Goal: Check status: Check status

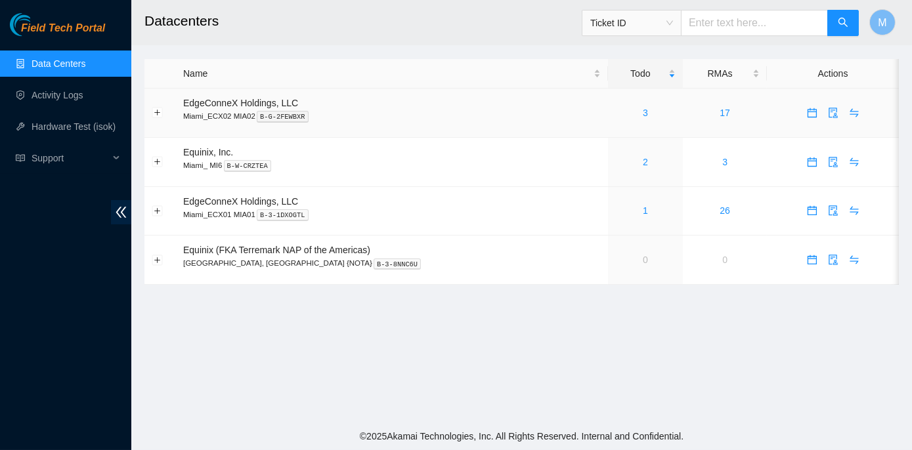
click at [643, 114] on link "3" at bounding box center [645, 113] width 5 height 11
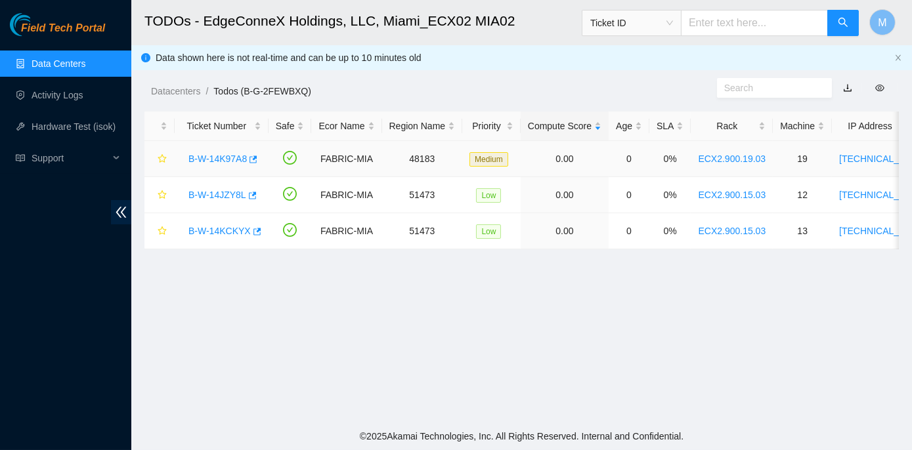
click at [232, 154] on link "B-W-14K97A8" at bounding box center [217, 159] width 58 height 11
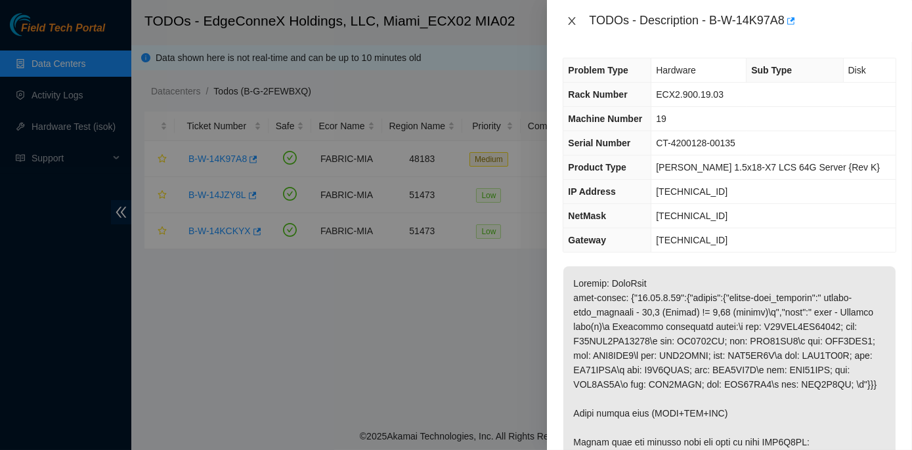
click at [579, 15] on button "Close" at bounding box center [572, 21] width 18 height 12
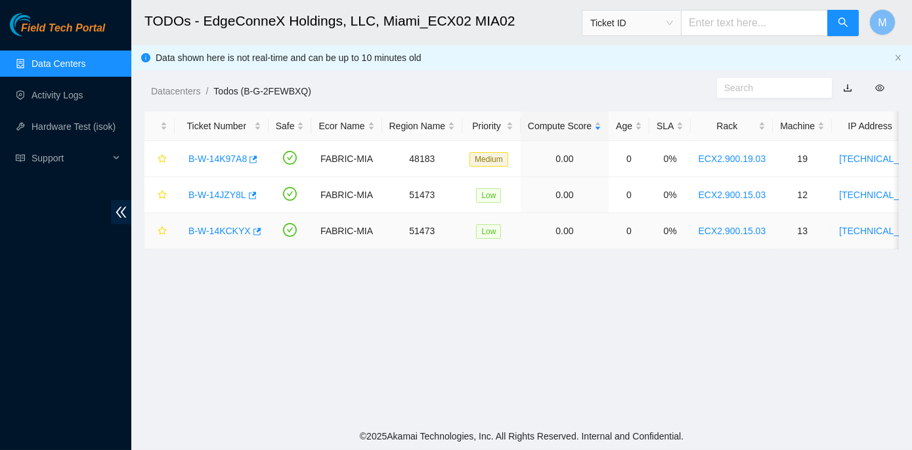
click at [222, 230] on link "B-W-14KCKYX" at bounding box center [219, 231] width 62 height 11
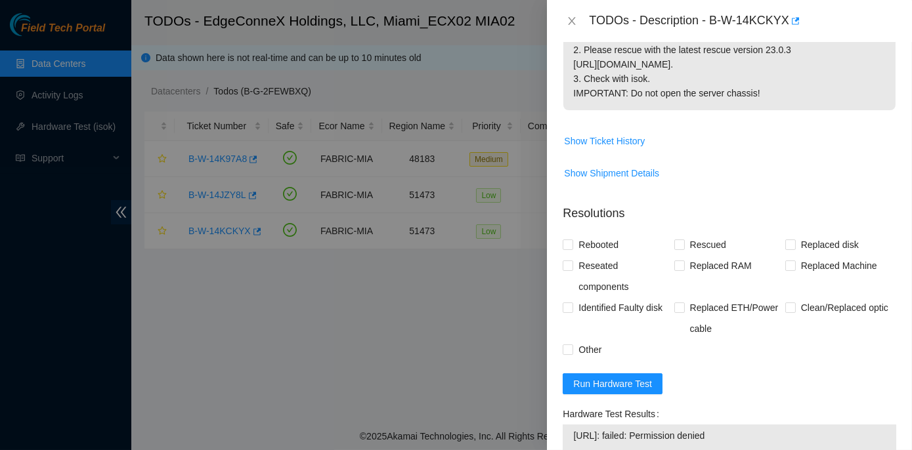
scroll to position [477, 0]
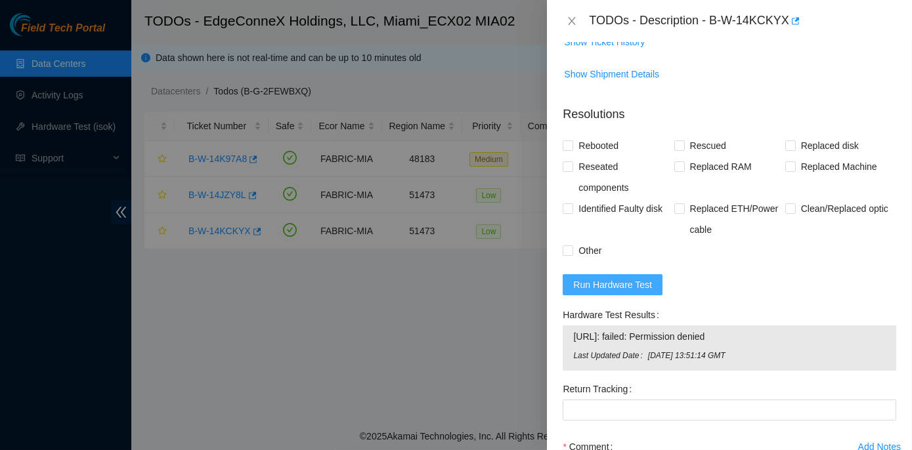
click at [632, 292] on span "Run Hardware Test" at bounding box center [612, 285] width 79 height 14
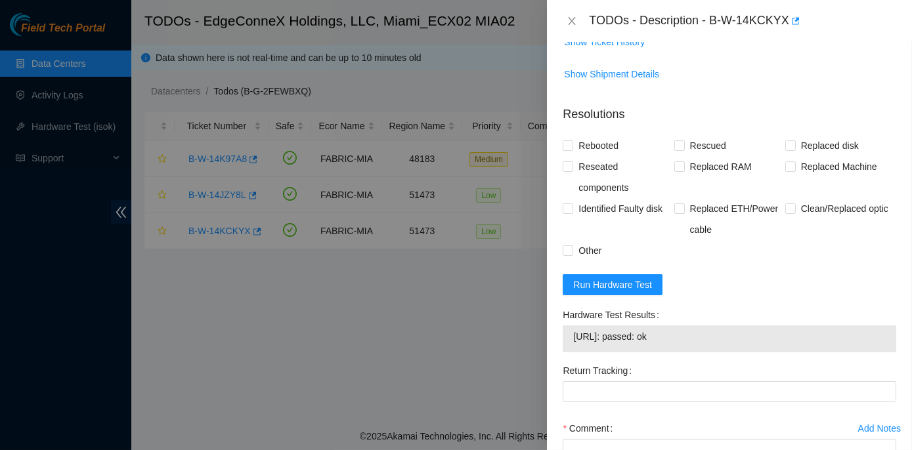
drag, startPoint x: 558, startPoint y: 326, endPoint x: 687, endPoint y: 351, distance: 131.6
click at [687, 351] on div "Hardware Test Results 23.214.171.16: passed: ok" at bounding box center [729, 333] width 344 height 56
copy div "Hardware Test Results 23.214.171.16: passed: ok"
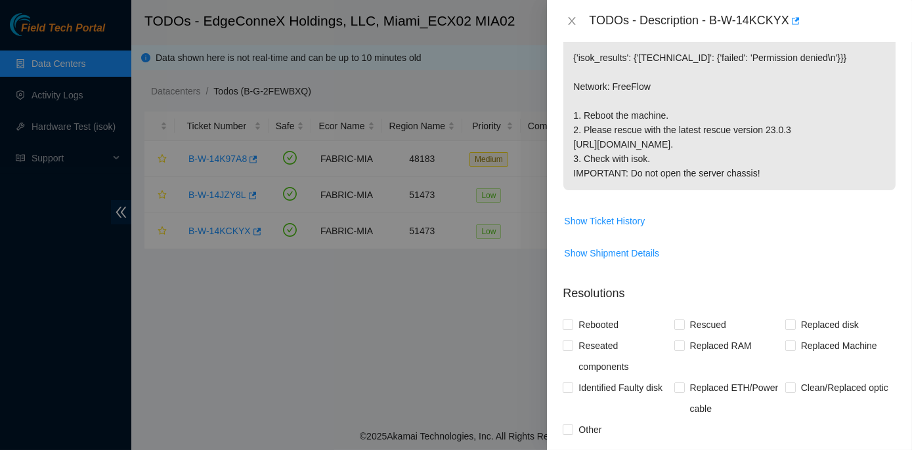
scroll to position [417, 0]
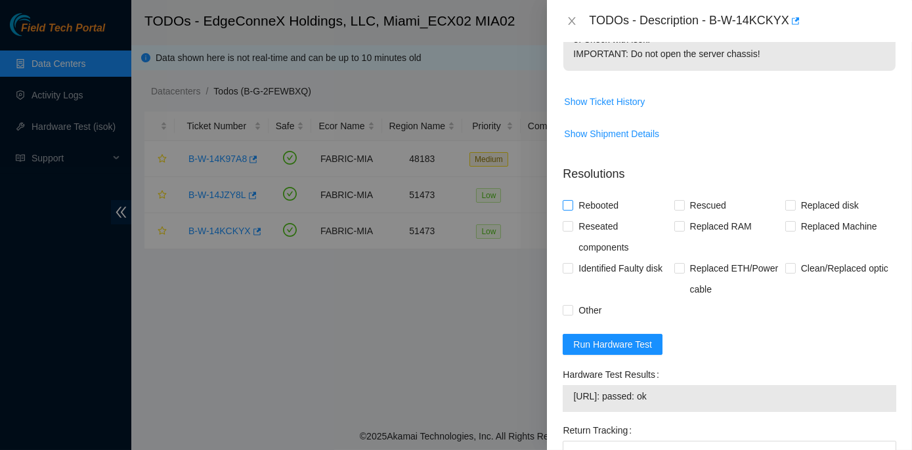
click at [570, 209] on input "Rebooted" at bounding box center [567, 204] width 9 height 9
checkbox input "true"
click at [674, 209] on input "Rescued" at bounding box center [678, 204] width 9 height 9
checkbox input "true"
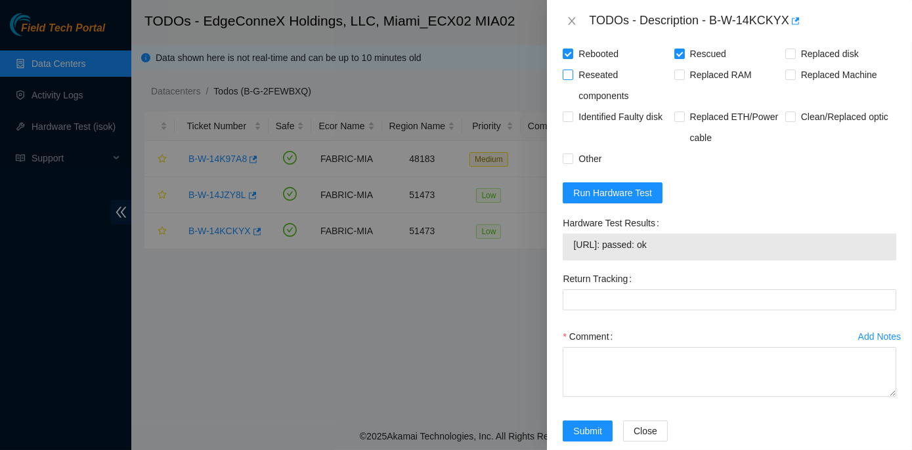
scroll to position [604, 0]
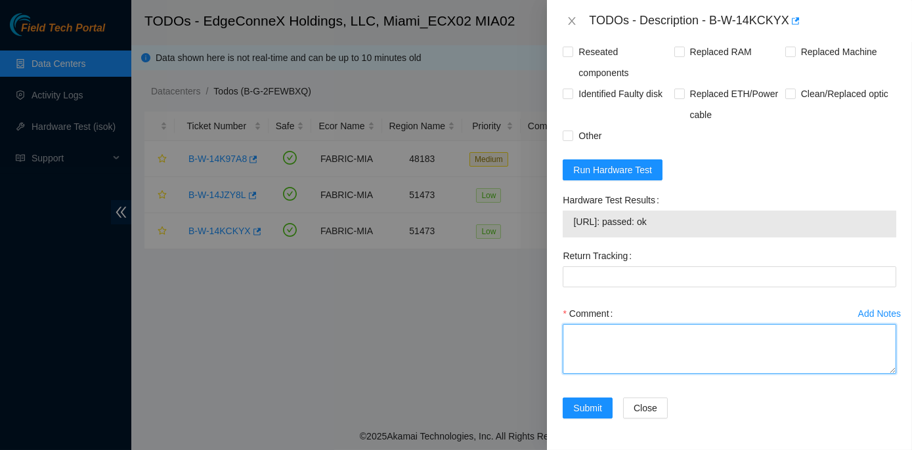
paste textarea "Rack No: ECX2.900.15.03 Machine No: 13 IP: 23.214.171.16 Serial No: CT-4250214-…"
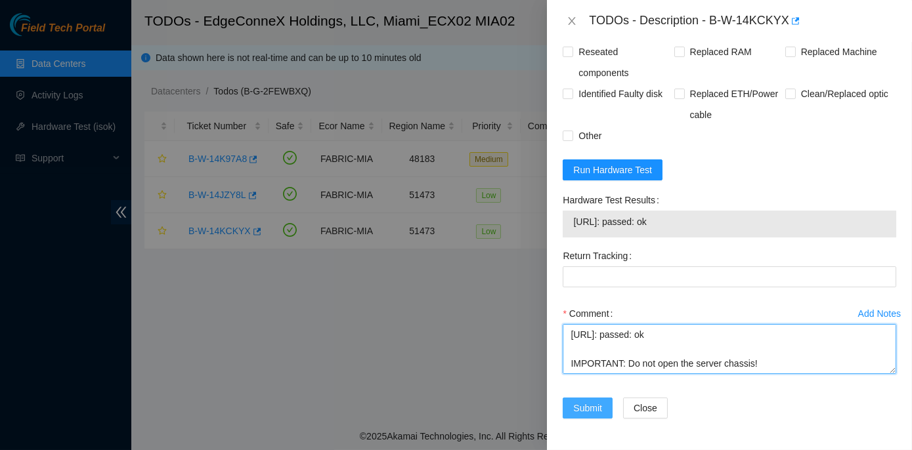
type textarea "Rack No: ECX2.900.15.03 Machine No: 13 IP: 23.214.171.16 Serial No: CT-4250214-…"
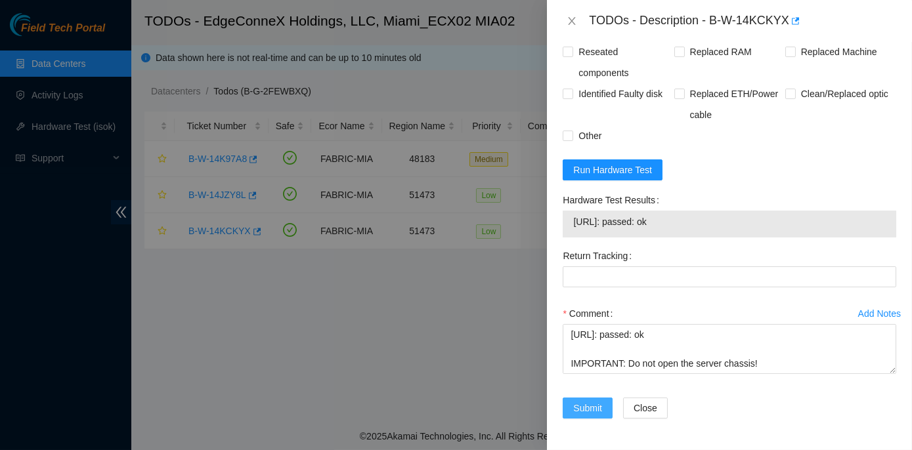
click at [596, 402] on span "Submit" at bounding box center [587, 408] width 29 height 14
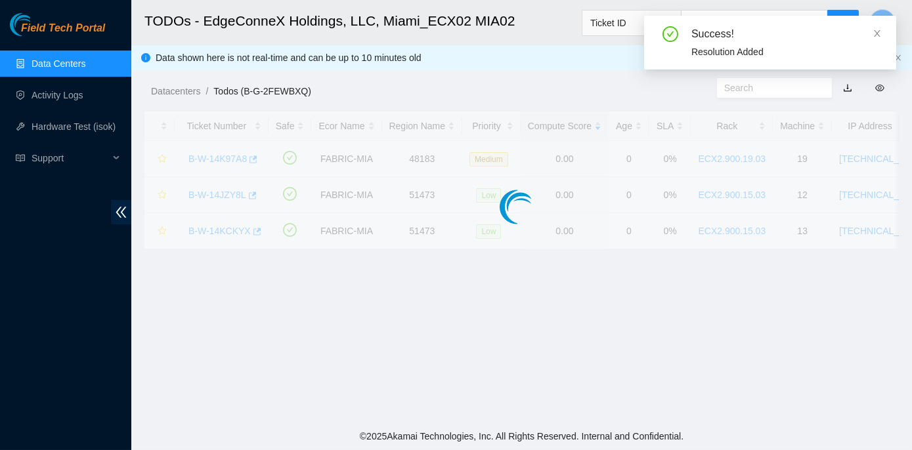
scroll to position [366, 0]
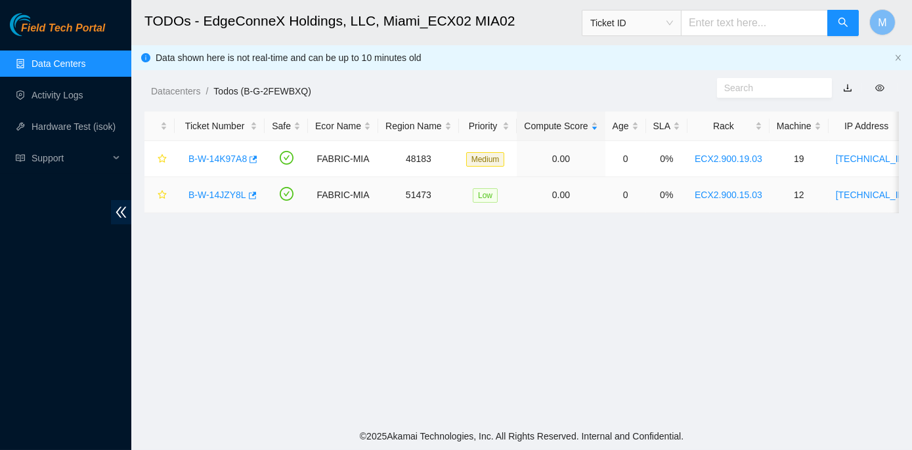
click at [203, 194] on link "B-W-14JZY8L" at bounding box center [217, 195] width 58 height 11
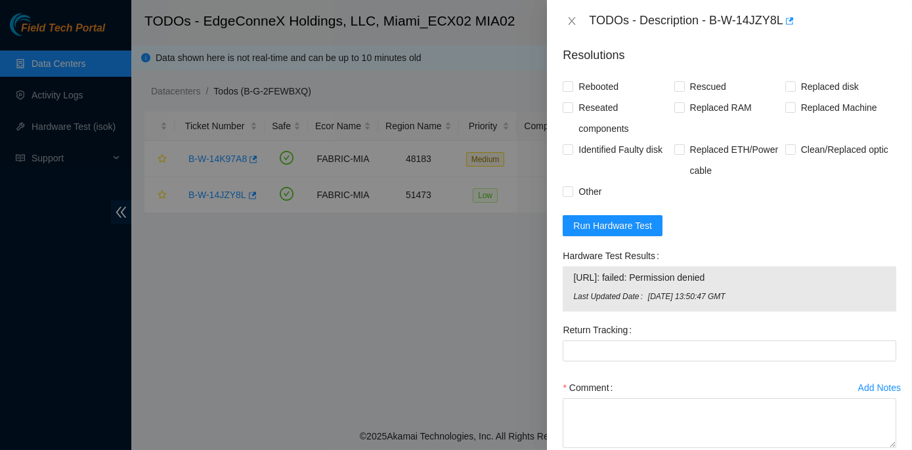
scroll to position [537, 0]
click at [625, 230] on span "Run Hardware Test" at bounding box center [612, 225] width 79 height 14
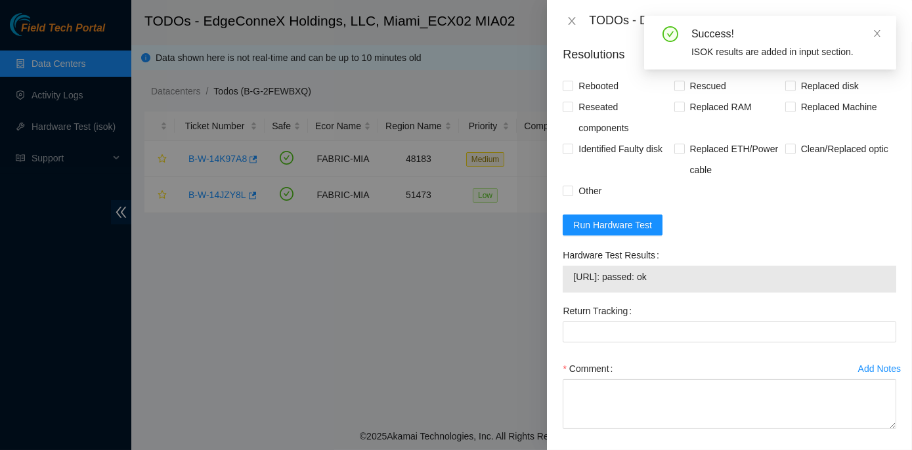
drag, startPoint x: 562, startPoint y: 268, endPoint x: 683, endPoint y: 294, distance: 123.6
click at [683, 294] on div "Hardware Test Results 23.214.171.15: passed: ok" at bounding box center [729, 273] width 344 height 56
copy div "Hardware Test Results 23.214.171.15: passed: ok"
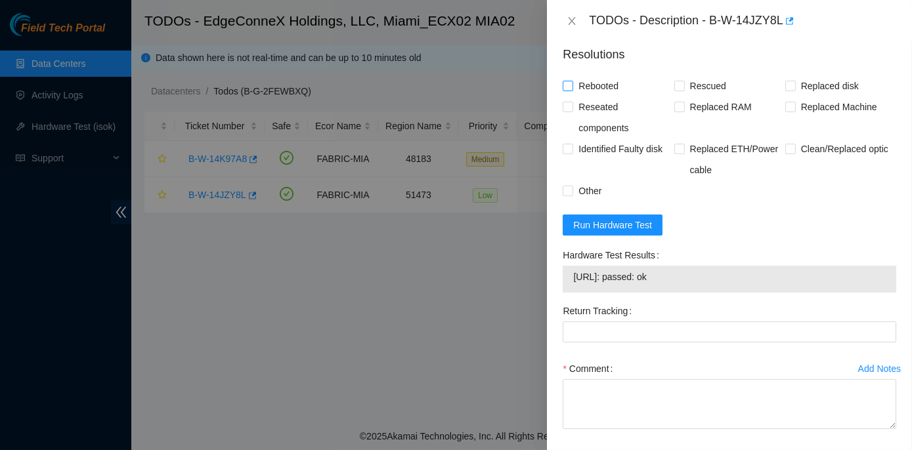
click at [568, 90] on input "Rebooted" at bounding box center [567, 85] width 9 height 9
checkbox input "true"
click at [674, 90] on input "Rescued" at bounding box center [678, 85] width 9 height 9
checkbox input "true"
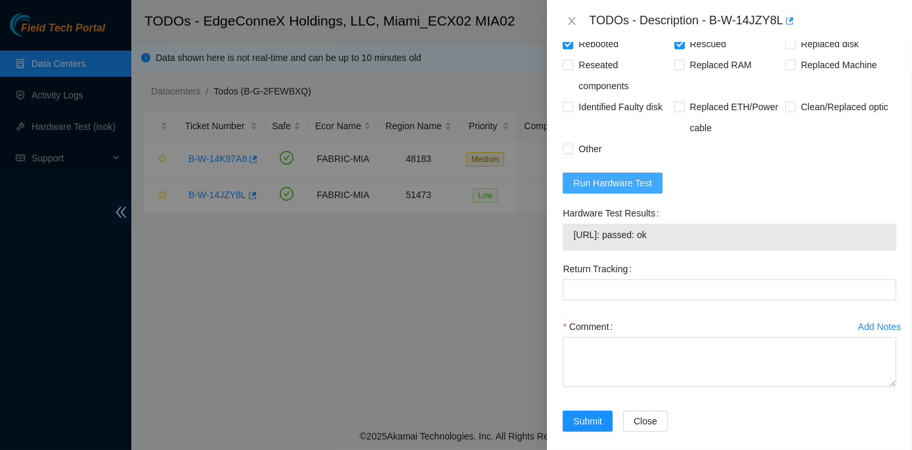
scroll to position [604, 0]
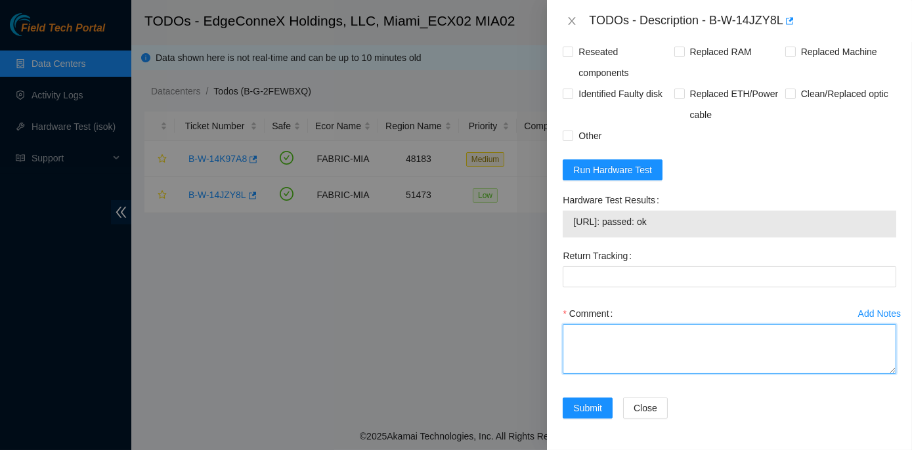
click at [576, 331] on textarea "Comment" at bounding box center [729, 349] width 333 height 50
paste textarea "Rack No: ECX2.900.15.03 Machine No: 12 IP: 23.214.171.15 Serial No: CT-4250214-…"
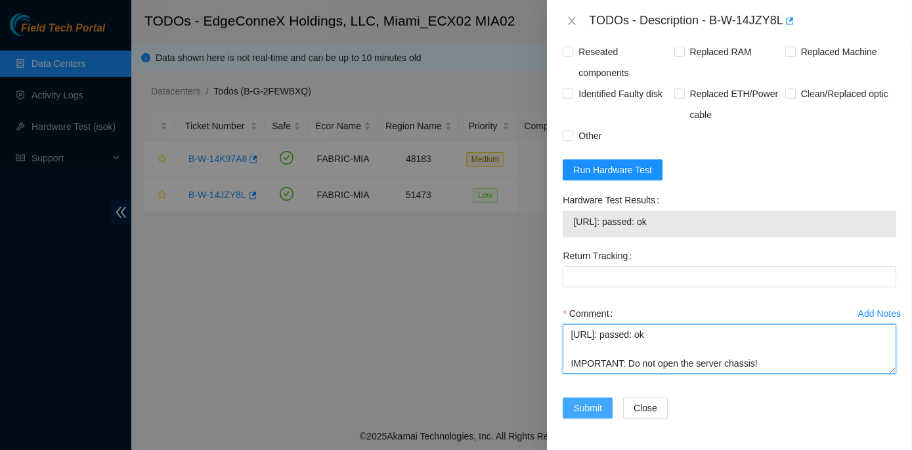
type textarea "Rack No: ECX2.900.15.03 Machine No: 12 IP: 23.214.171.15 Serial No: CT-4250214-…"
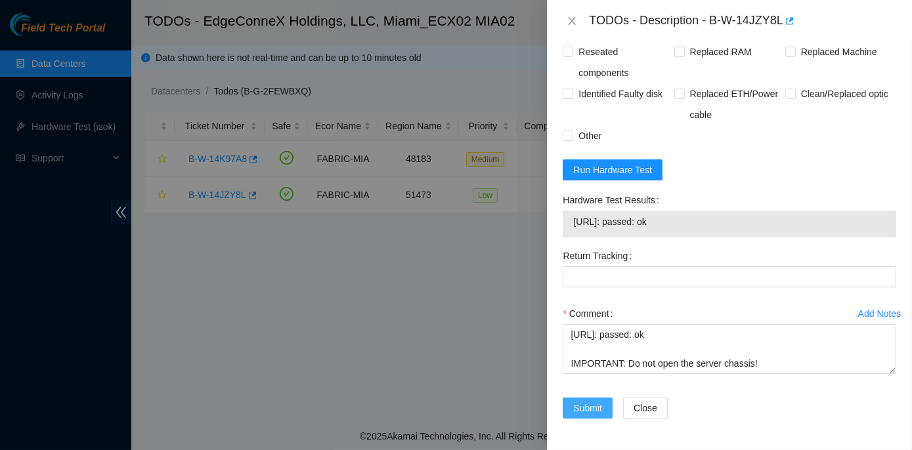
click at [586, 413] on span "Submit" at bounding box center [587, 408] width 29 height 14
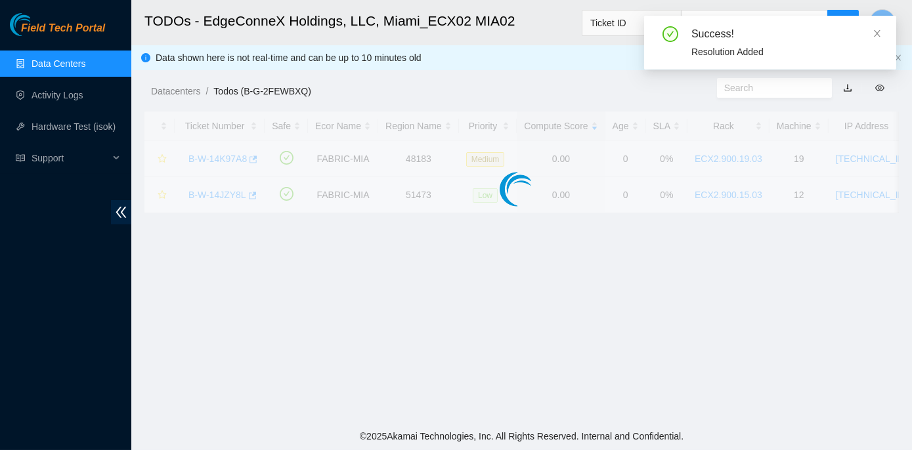
scroll to position [366, 0]
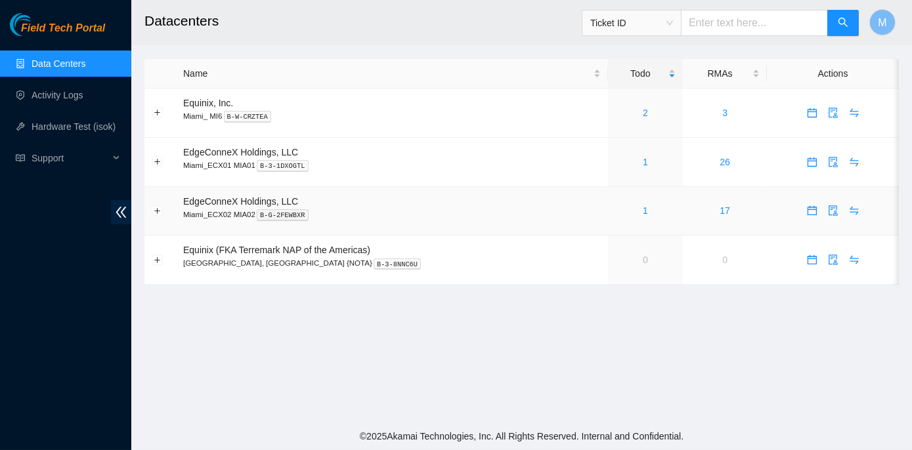
click at [615, 208] on div "1" at bounding box center [645, 210] width 61 height 14
click at [643, 210] on link "1" at bounding box center [645, 210] width 5 height 11
click at [643, 205] on link "1" at bounding box center [645, 210] width 5 height 11
click at [643, 209] on link "1" at bounding box center [645, 210] width 5 height 11
click at [643, 207] on link "1" at bounding box center [645, 210] width 5 height 11
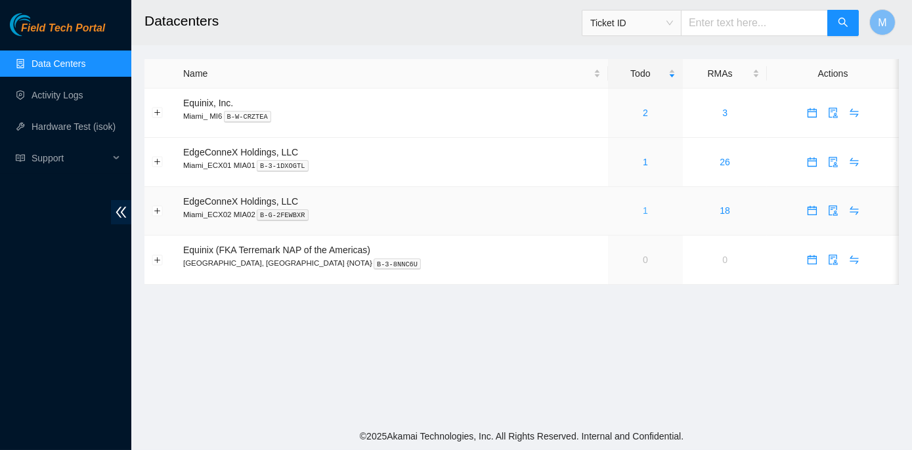
click at [643, 209] on link "1" at bounding box center [645, 210] width 5 height 11
click at [643, 160] on link "1" at bounding box center [645, 162] width 5 height 11
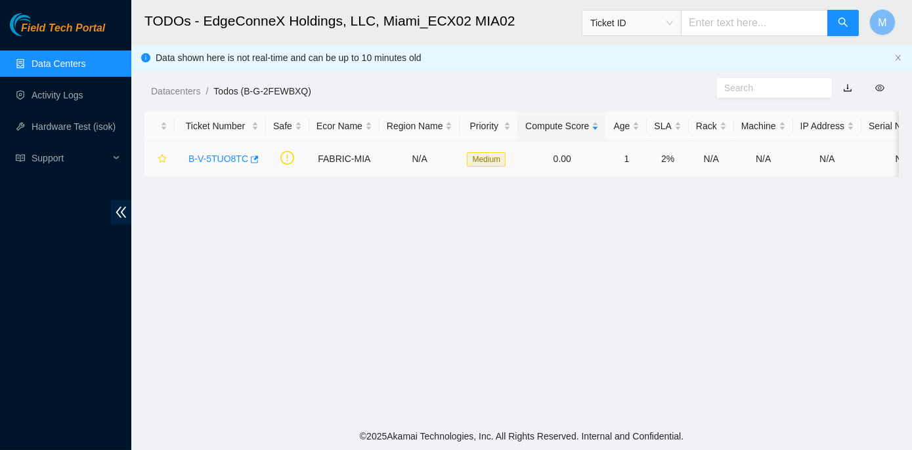
click at [227, 157] on link "B-V-5TUO8TC" at bounding box center [218, 159] width 60 height 11
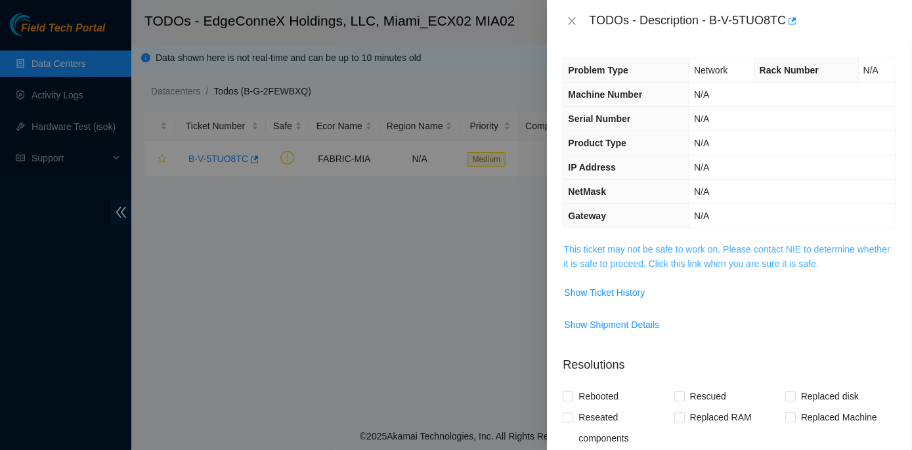
click at [730, 245] on link "This ticket may not be safe to work on. Please contact NIE to determine whether…" at bounding box center [726, 256] width 326 height 25
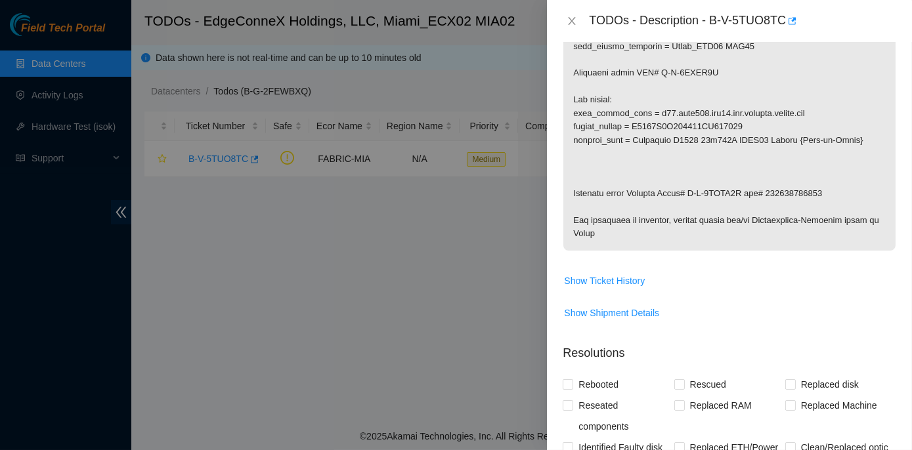
scroll to position [597, 0]
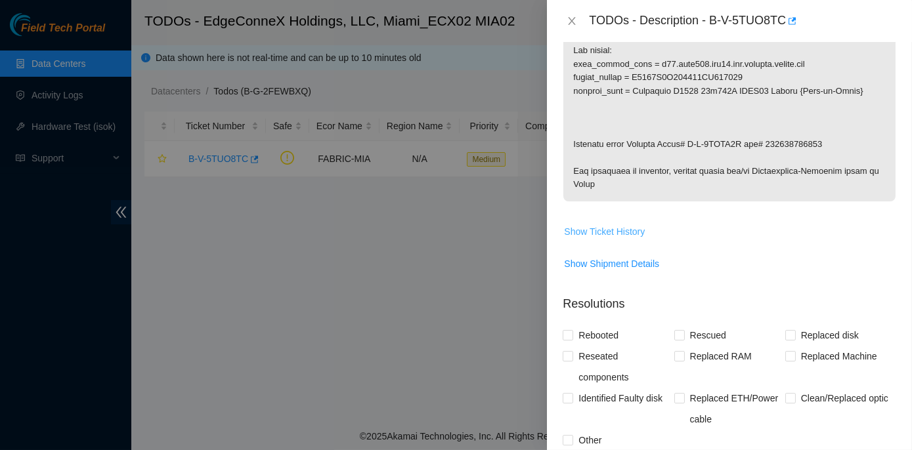
click at [593, 231] on span "Show Ticket History" at bounding box center [604, 231] width 81 height 14
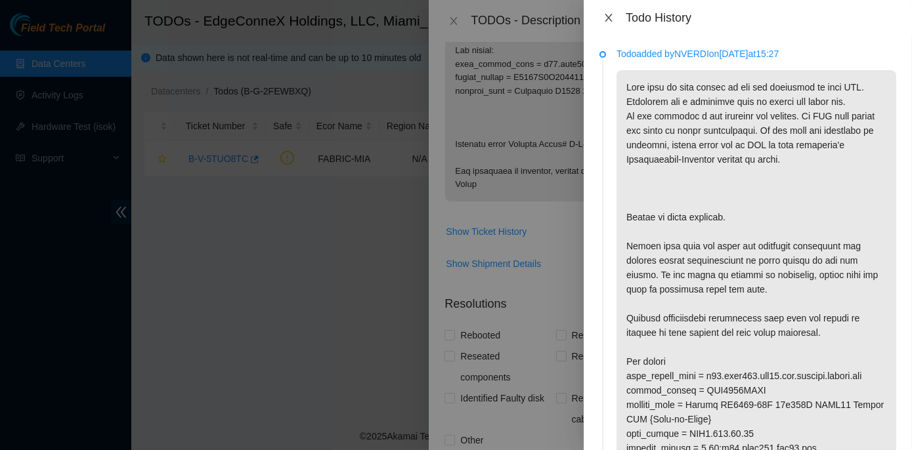
click at [612, 17] on icon "close" at bounding box center [608, 17] width 11 height 11
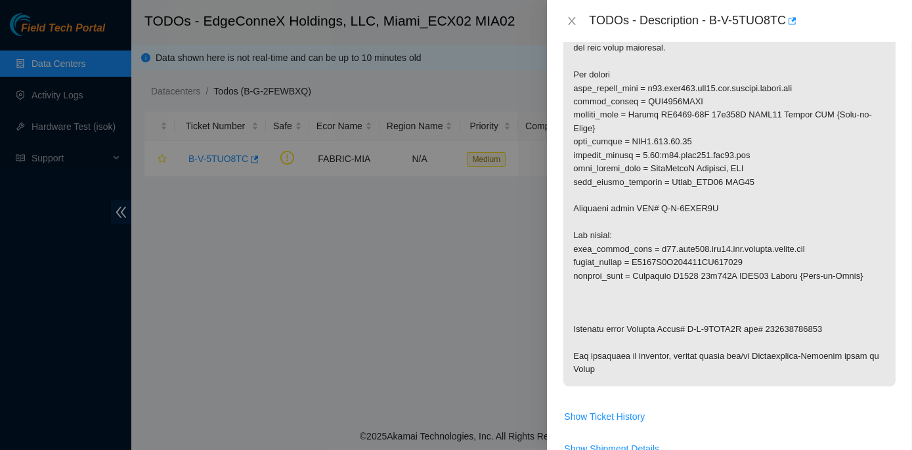
scroll to position [417, 0]
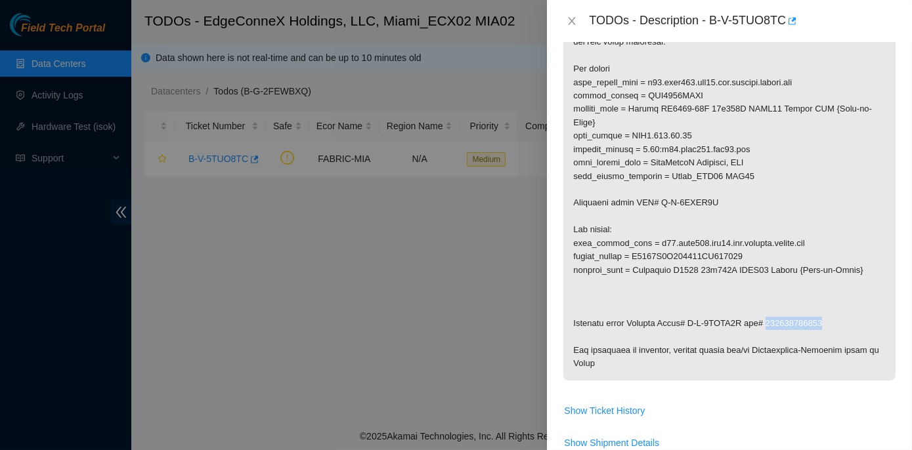
drag, startPoint x: 769, startPoint y: 322, endPoint x: 824, endPoint y: 322, distance: 55.8
click at [824, 322] on p at bounding box center [729, 103] width 332 height 556
copy p "739263647313"
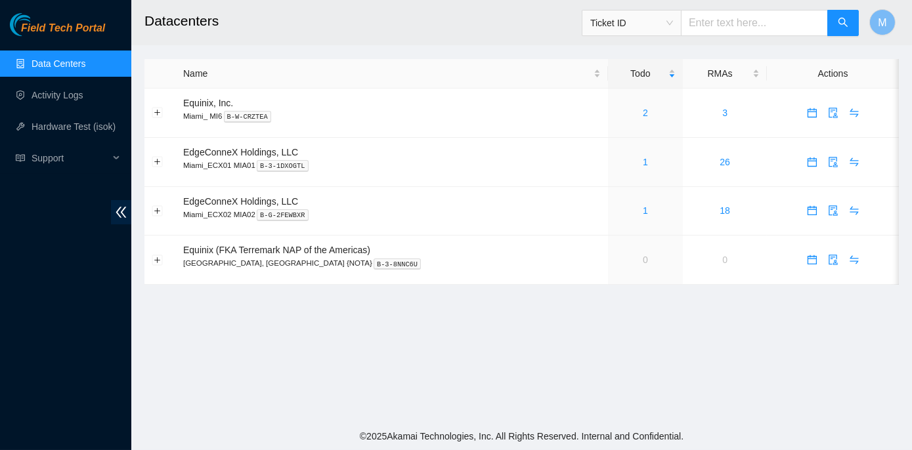
click at [673, 26] on span "Ticket ID" at bounding box center [631, 23] width 83 height 20
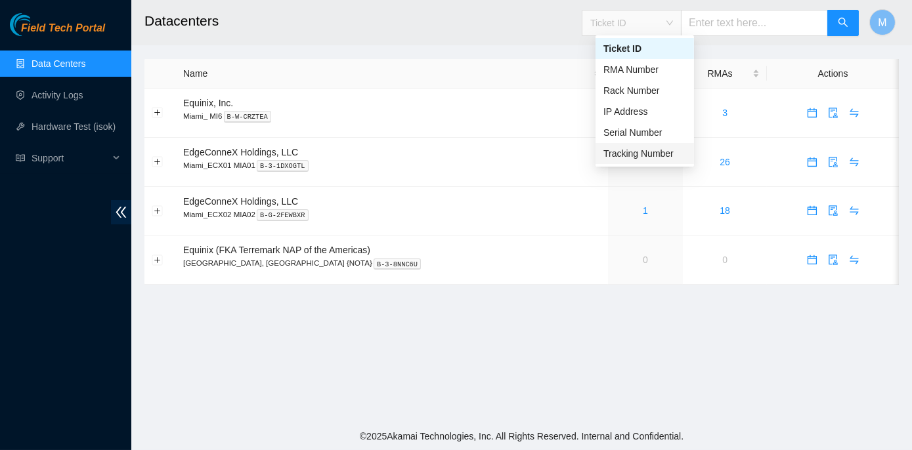
click at [655, 154] on div "Tracking Number" at bounding box center [644, 153] width 83 height 14
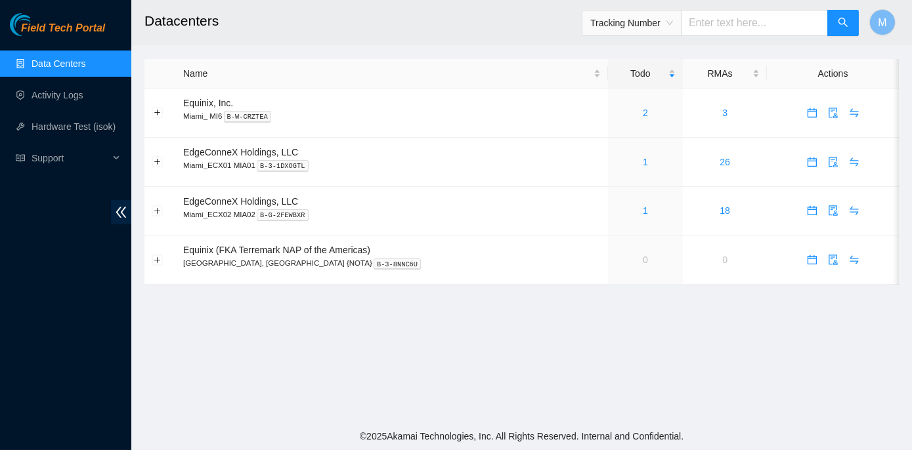
click at [705, 24] on input "text" at bounding box center [754, 23] width 147 height 26
paste input "739263647313"
type input "739263647313"
click at [841, 22] on icon "search" at bounding box center [843, 22] width 11 height 11
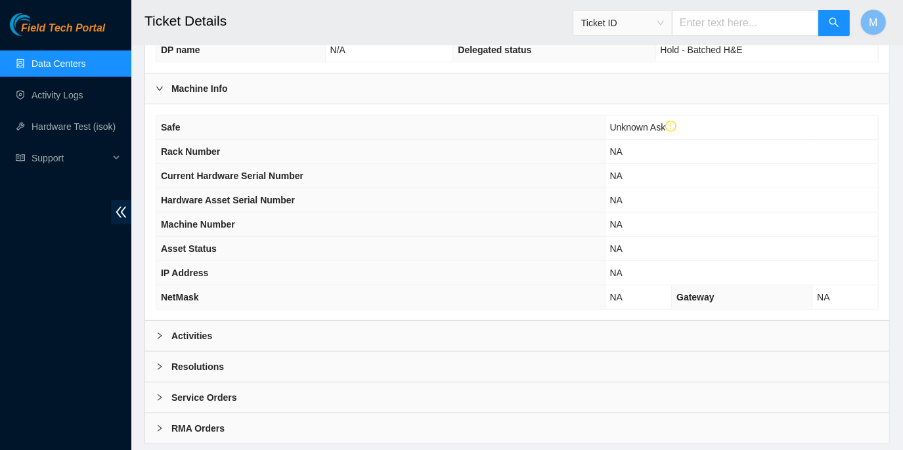
scroll to position [459, 0]
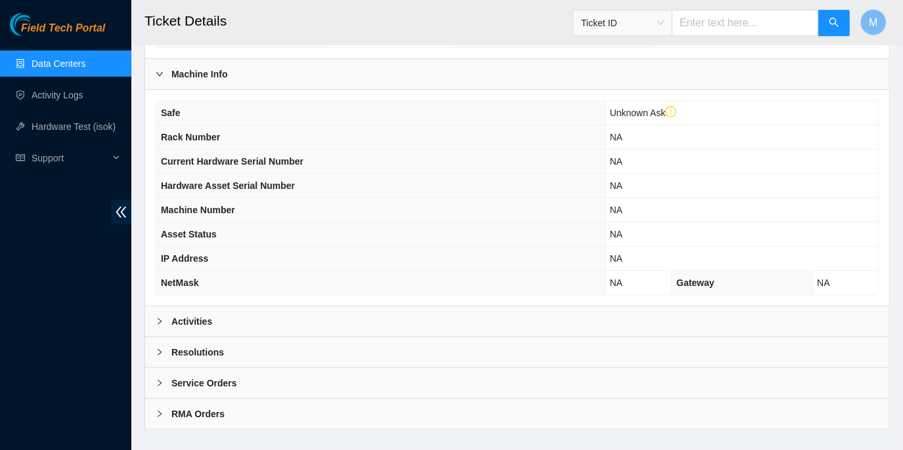
click at [160, 318] on icon "right" at bounding box center [160, 322] width 8 height 8
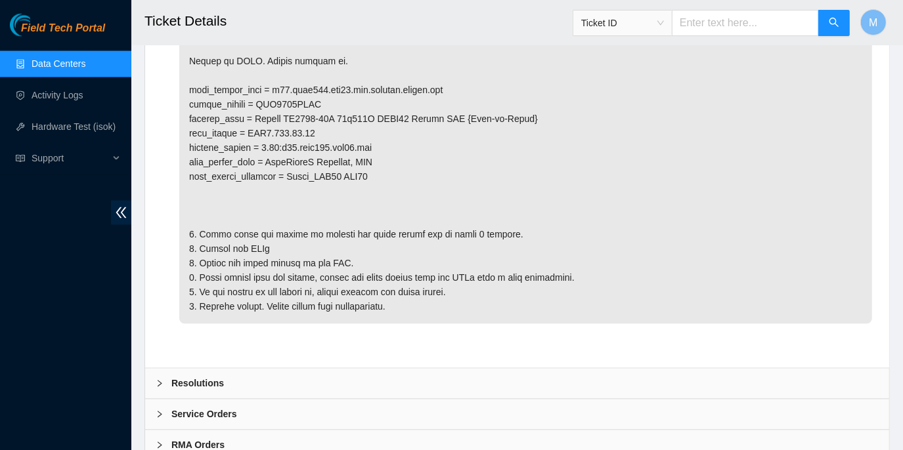
scroll to position [1831, 0]
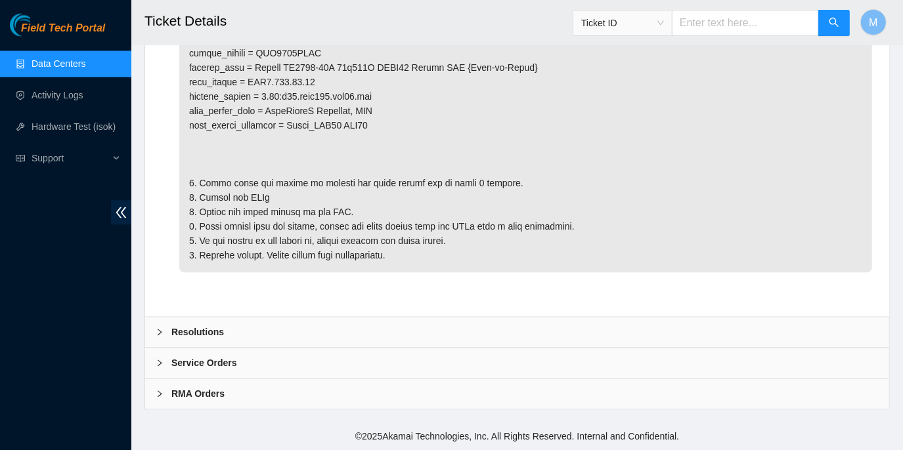
click at [161, 333] on icon "right" at bounding box center [160, 332] width 4 height 7
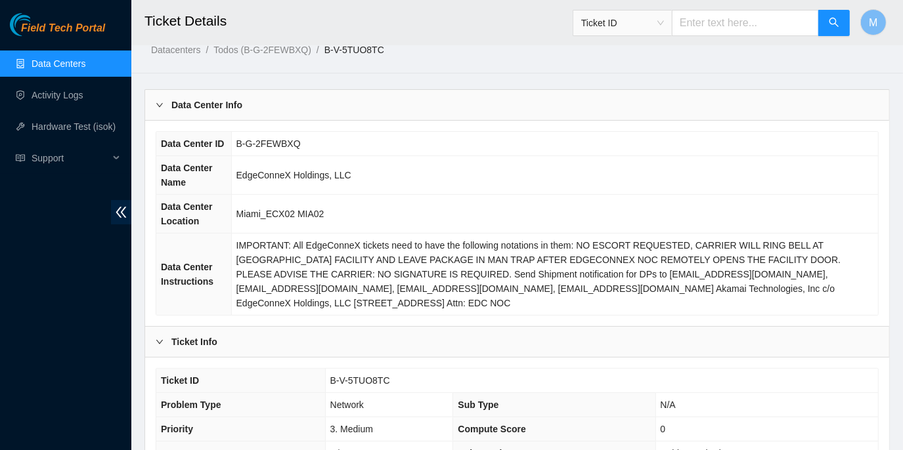
scroll to position [0, 0]
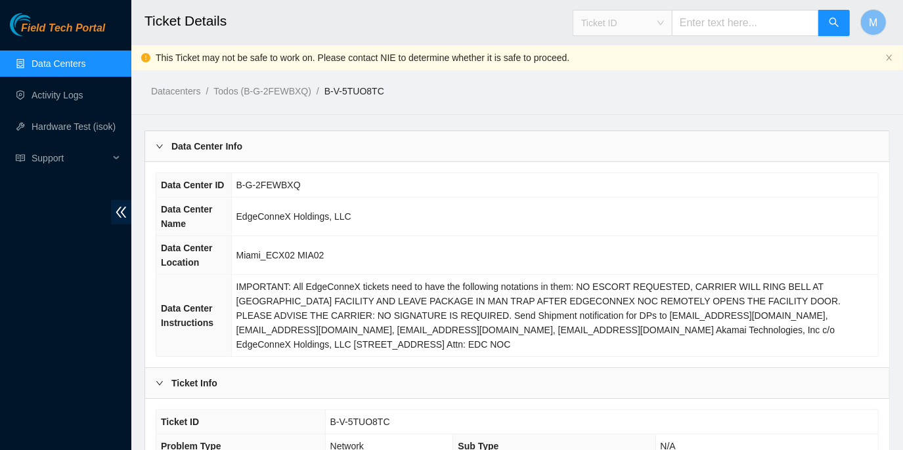
click at [664, 22] on span "Ticket ID" at bounding box center [622, 23] width 83 height 20
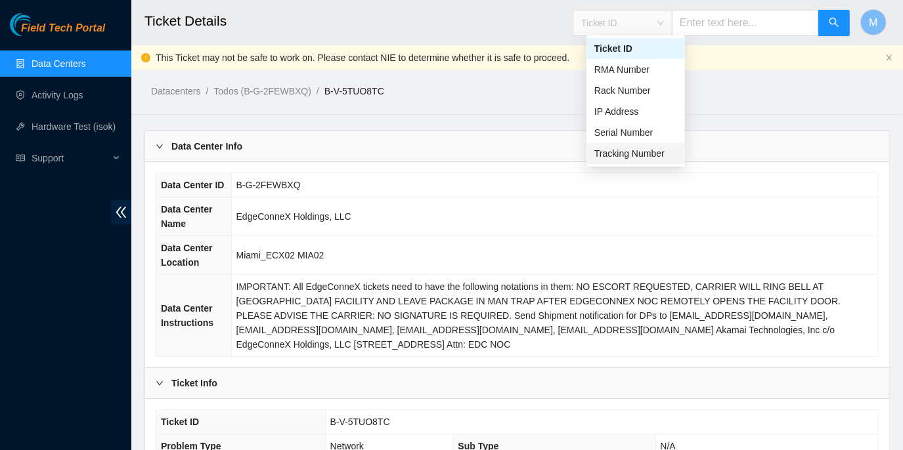
click at [639, 150] on div "Tracking Number" at bounding box center [635, 153] width 83 height 14
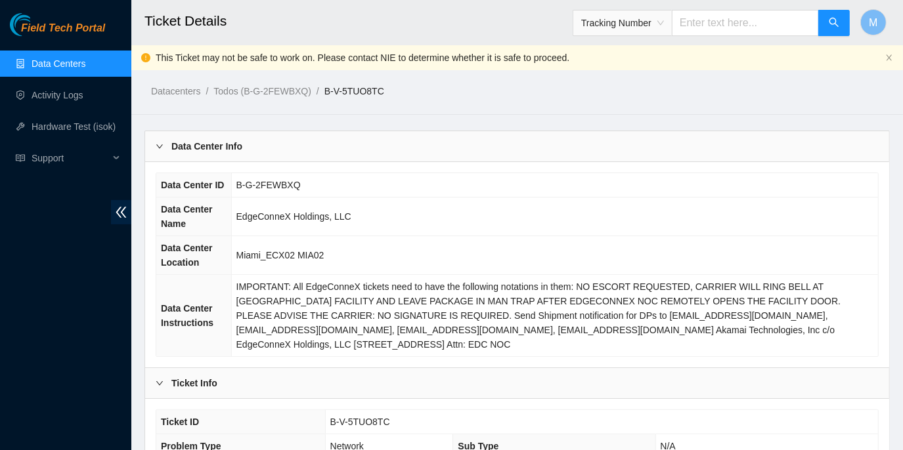
click at [696, 21] on input "text" at bounding box center [744, 23] width 147 height 26
paste input "739263647313"
type input "739263647313"
click at [831, 19] on icon "search" at bounding box center [833, 22] width 9 height 9
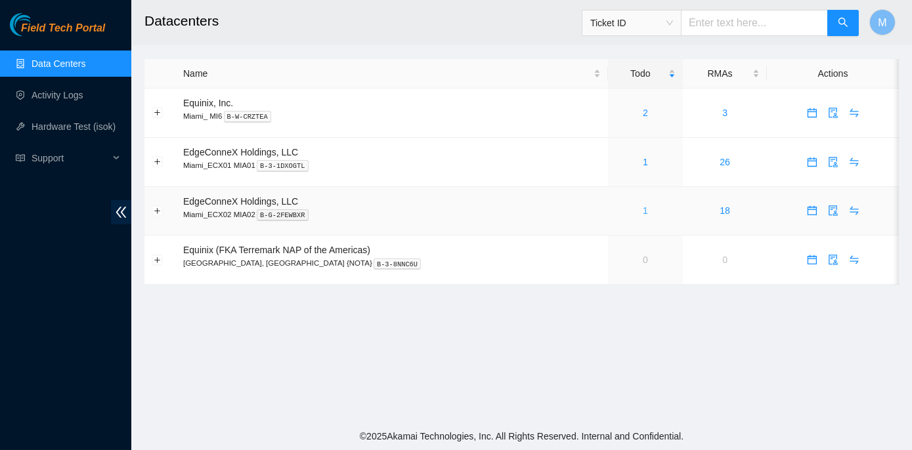
click at [643, 209] on link "1" at bounding box center [645, 210] width 5 height 11
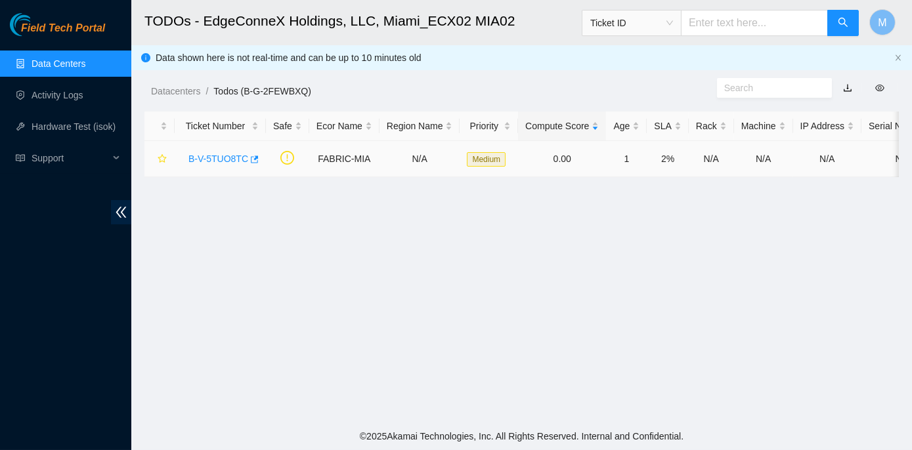
click at [206, 159] on link "B-V-5TUO8TC" at bounding box center [218, 159] width 60 height 11
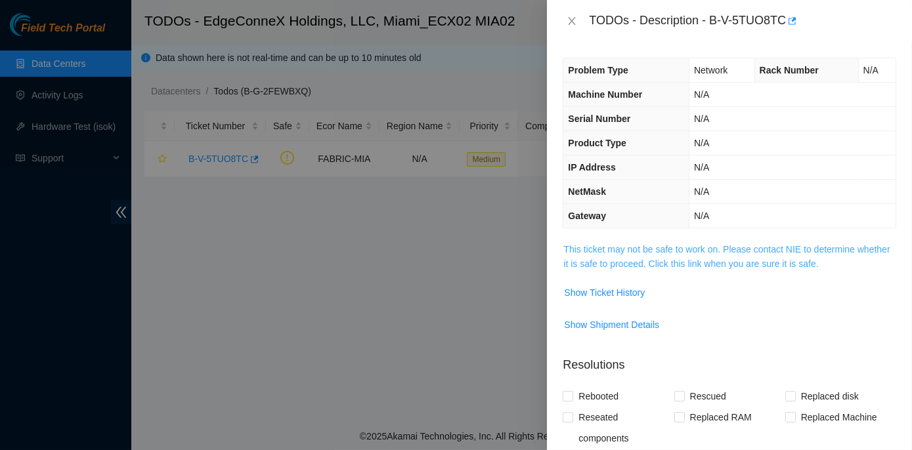
click at [696, 249] on link "This ticket may not be safe to work on. Please contact NIE to determine whether…" at bounding box center [726, 256] width 326 height 25
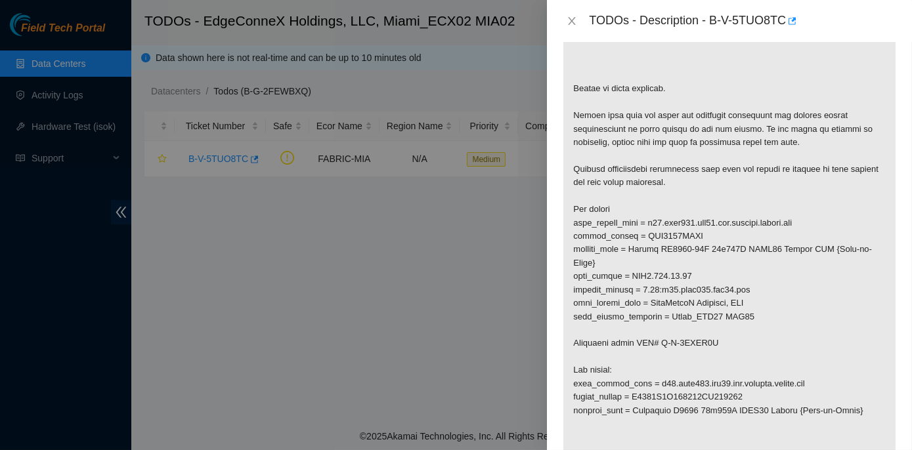
scroll to position [417, 0]
